Goal: Register for event/course

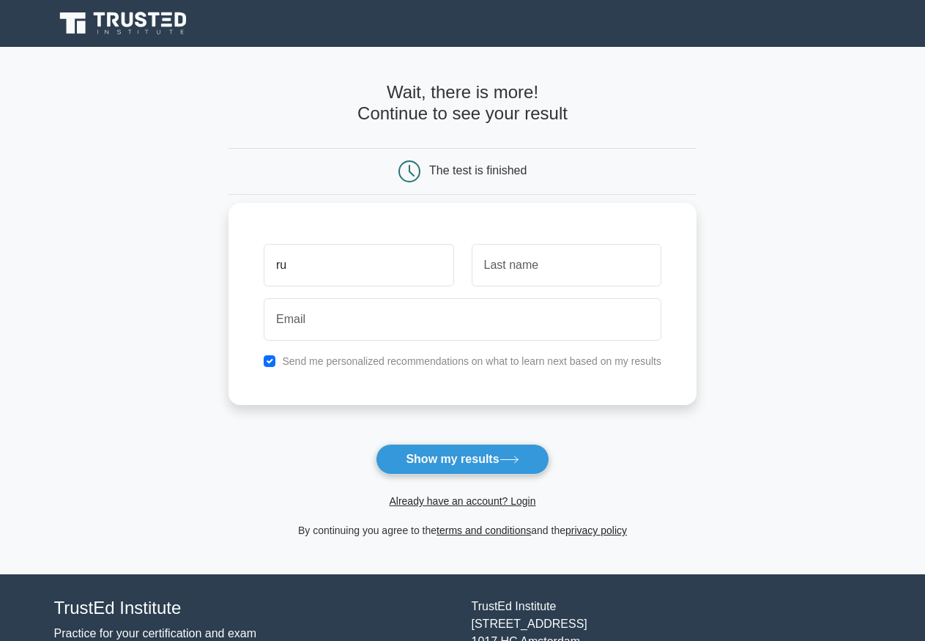
type input "r"
type input "Rustamova"
click at [519, 256] on input "text" at bounding box center [567, 265] width 190 height 42
type input "Nigina"
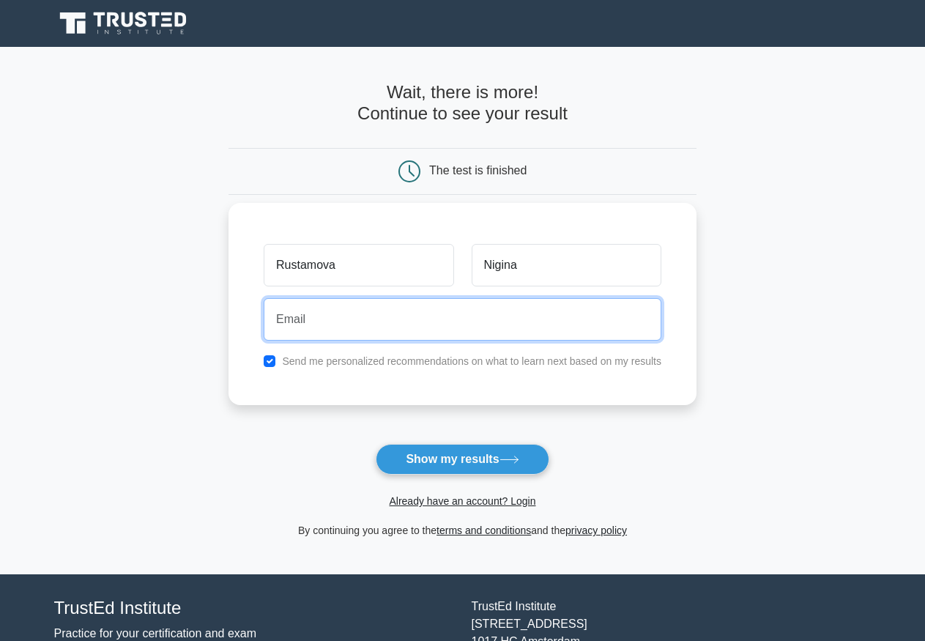
click at [464, 325] on input "email" at bounding box center [463, 319] width 398 height 42
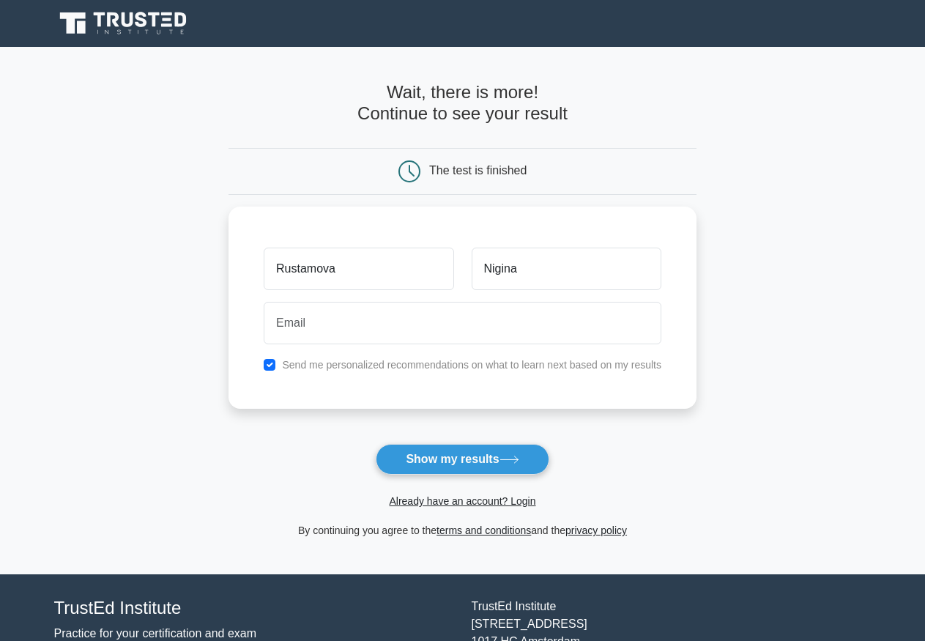
click at [478, 477] on div "Already have an account? Login" at bounding box center [463, 492] width 468 height 35
click at [486, 466] on button "Show my results" at bounding box center [462, 459] width 173 height 31
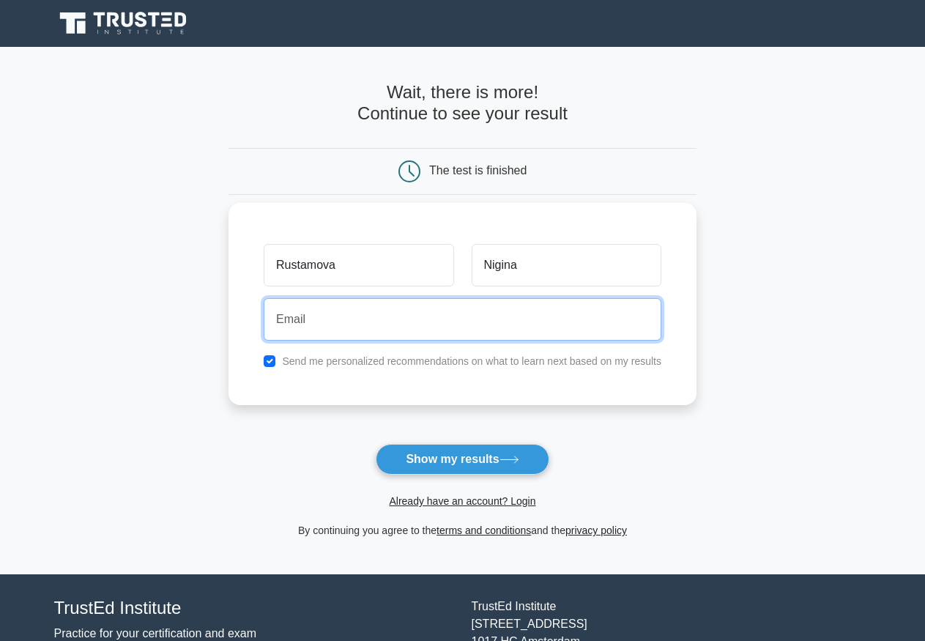
click at [440, 305] on input "email" at bounding box center [463, 319] width 398 height 42
type input "n"
type input "niginarustamova6272@gamil.com"
click at [376, 444] on button "Show my results" at bounding box center [462, 459] width 173 height 31
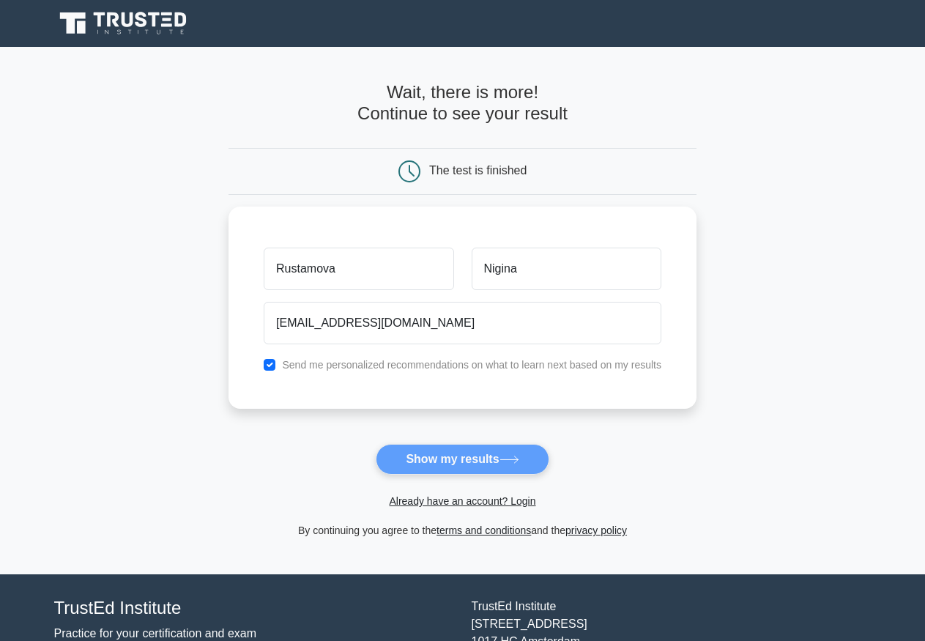
click at [487, 452] on form "Wait, there is more! Continue to see your result The test is finished Rustamova" at bounding box center [463, 310] width 468 height 457
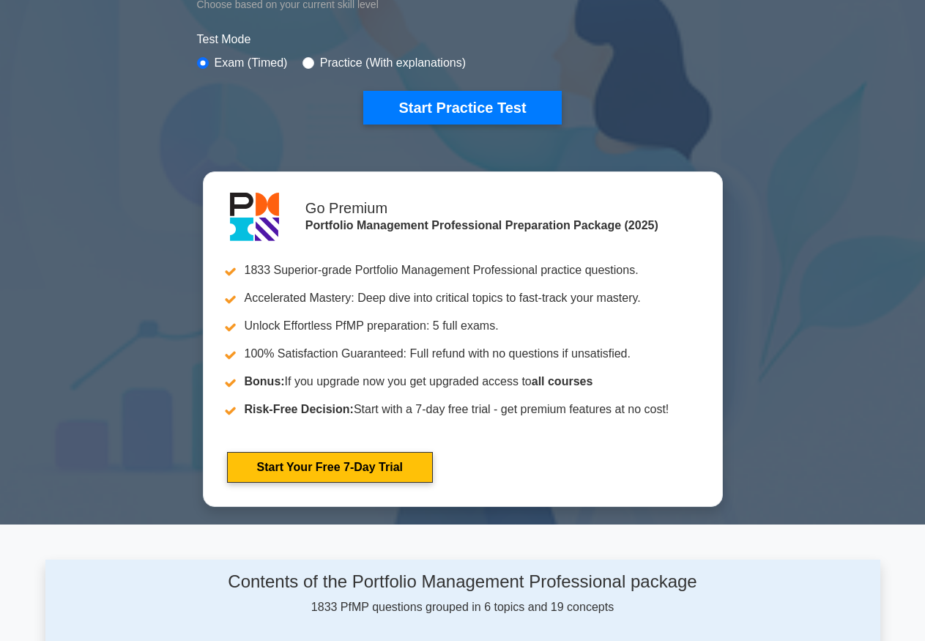
scroll to position [73, 0]
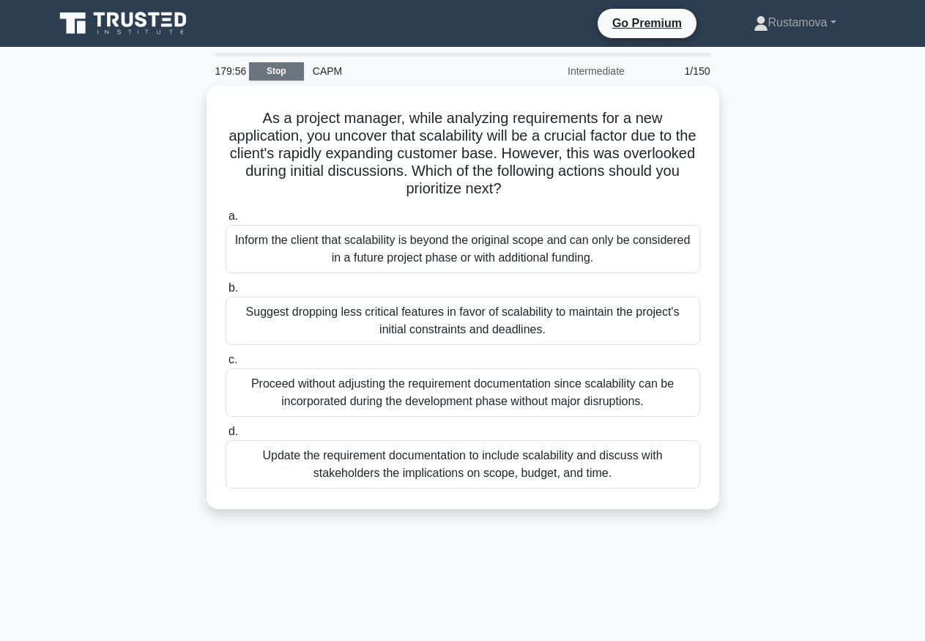
click at [292, 70] on link "Stop" at bounding box center [276, 71] width 55 height 18
